Goal: Task Accomplishment & Management: Use online tool/utility

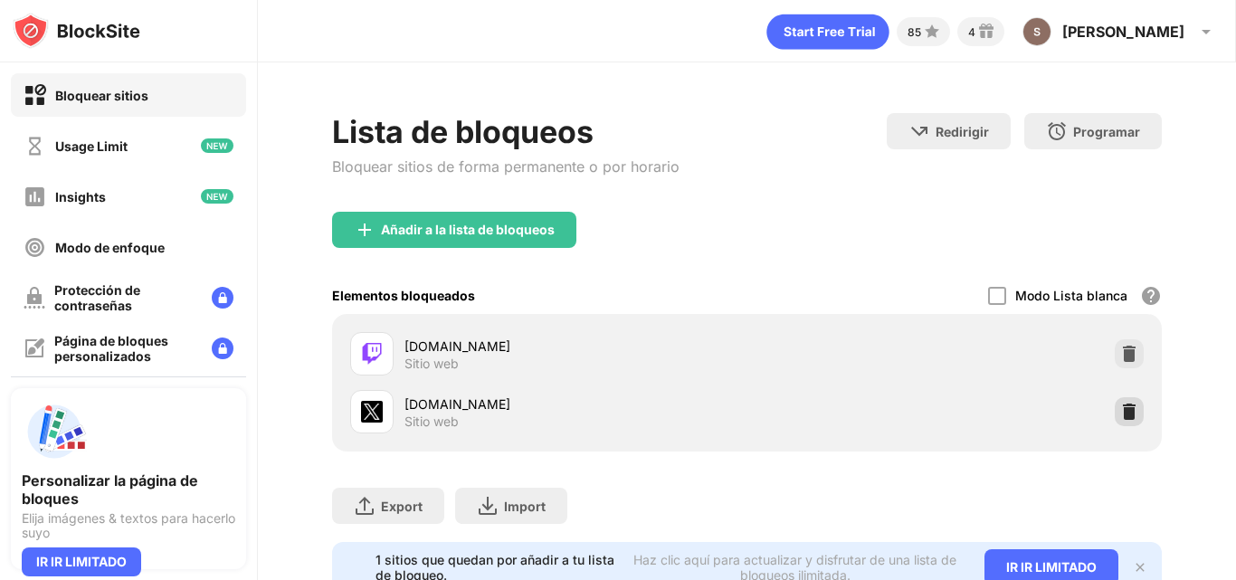
drag, startPoint x: 1113, startPoint y: 411, endPoint x: 1090, endPoint y: 403, distance: 24.0
click at [1120, 412] on img at bounding box center [1129, 412] width 18 height 18
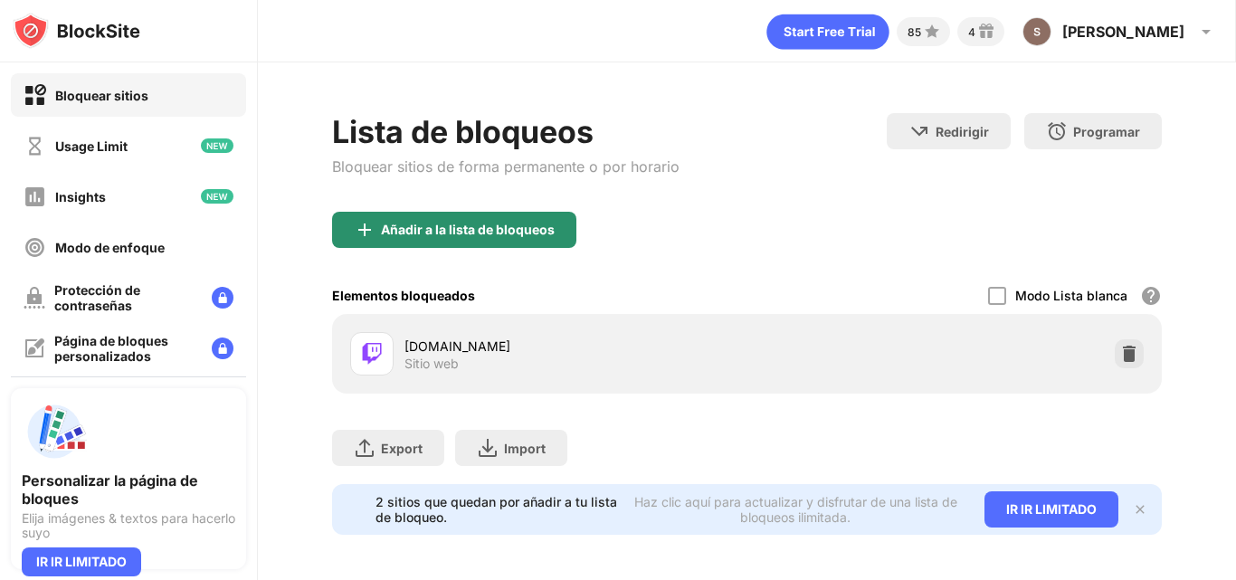
click at [522, 229] on div "Añadir a la lista de bloqueos" at bounding box center [468, 230] width 174 height 14
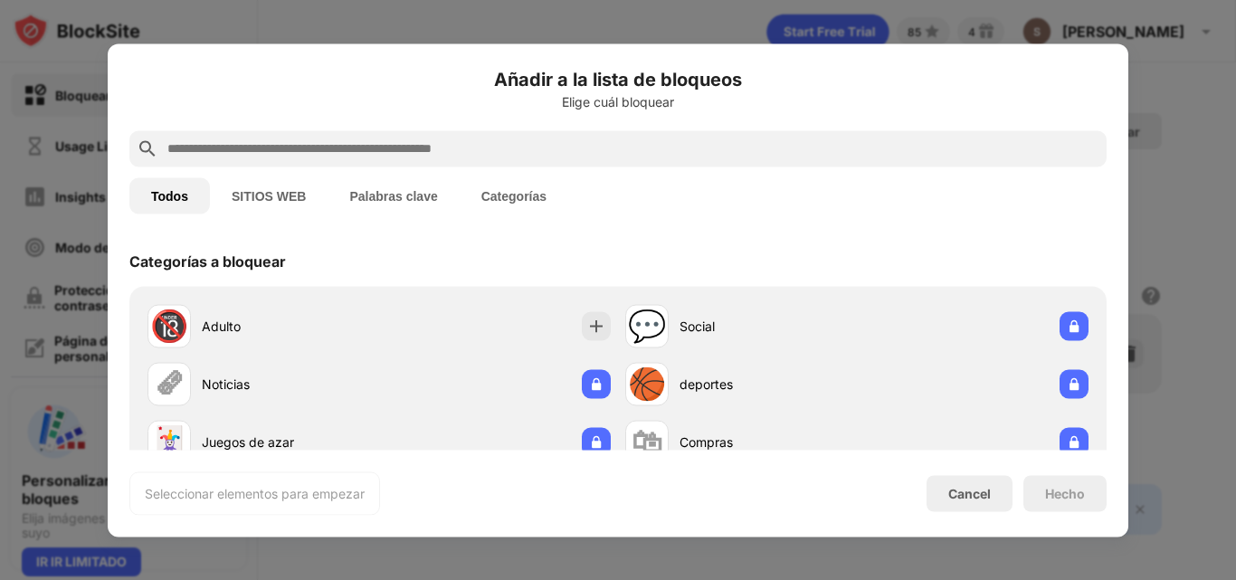
click at [415, 138] on div at bounding box center [617, 148] width 977 height 36
click at [415, 138] on input "text" at bounding box center [633, 149] width 934 height 22
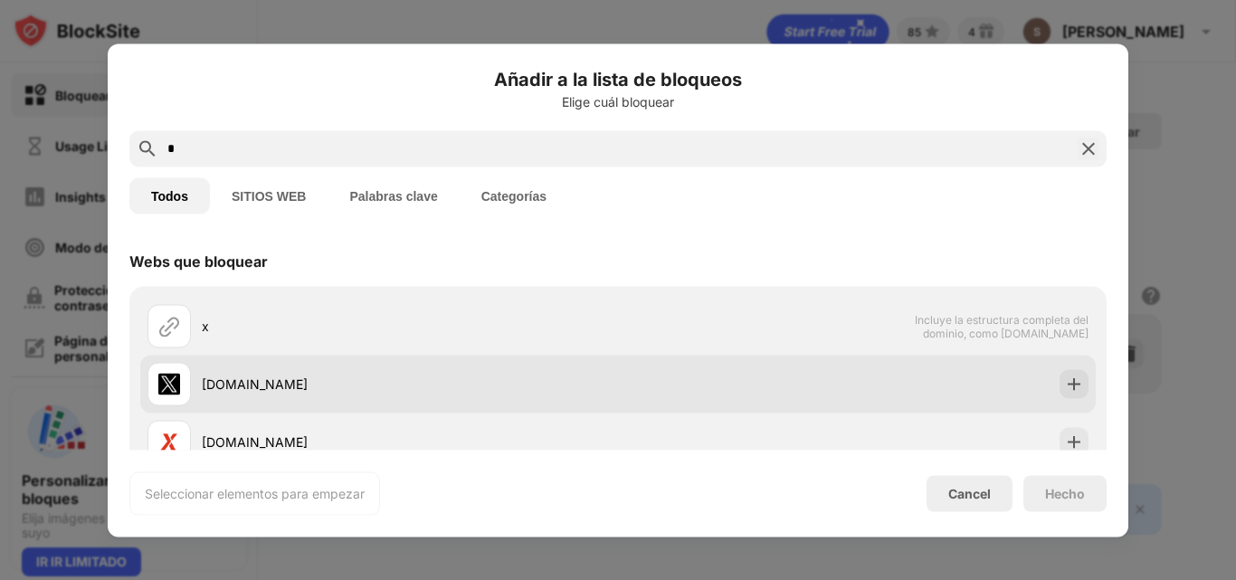
type input "*"
click at [284, 373] on div "x.com" at bounding box center [382, 383] width 470 height 43
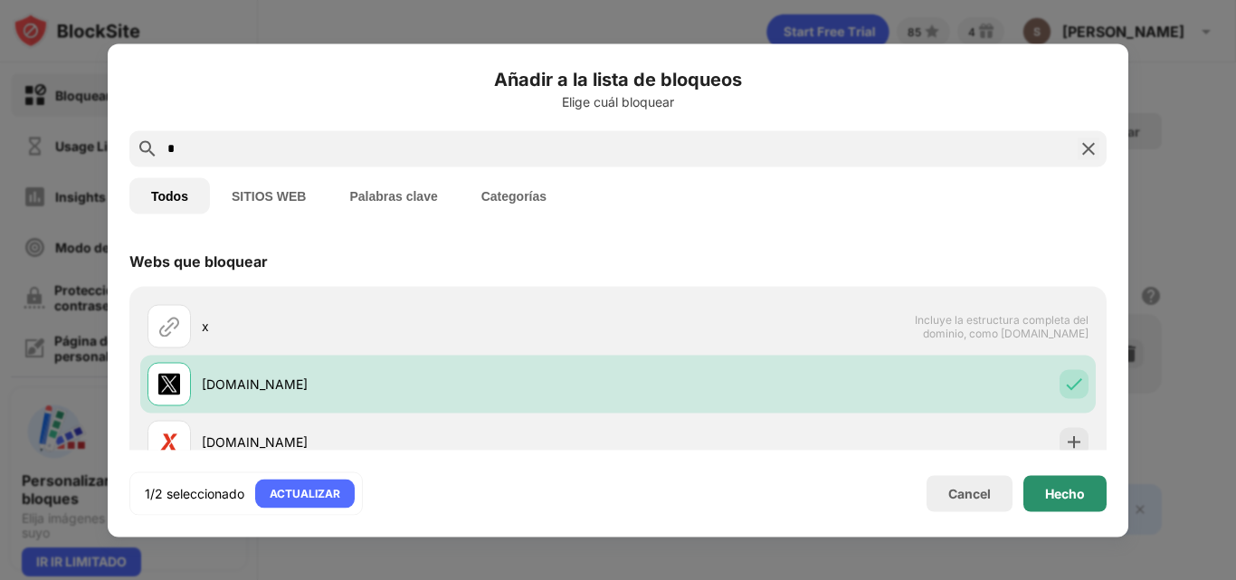
click at [1049, 489] on div "Hecho" at bounding box center [1065, 493] width 40 height 14
